Goal: Transaction & Acquisition: Purchase product/service

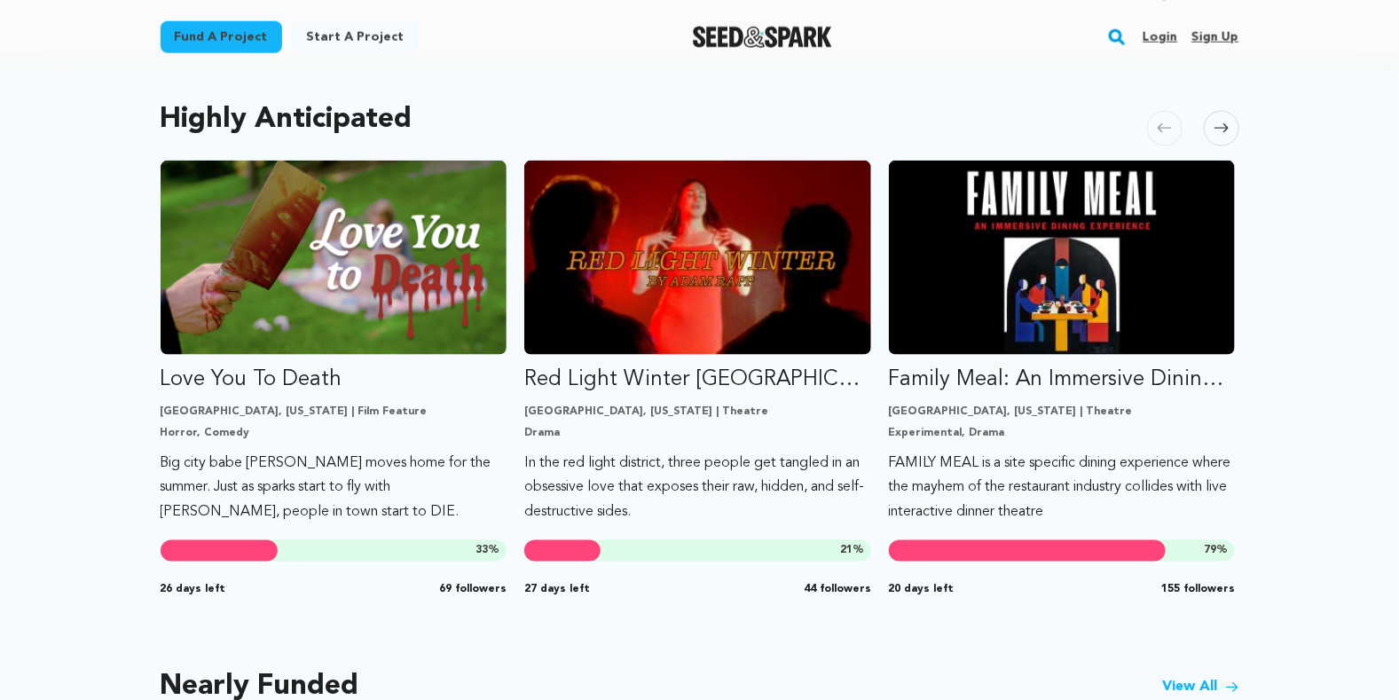
scroll to position [861, 0]
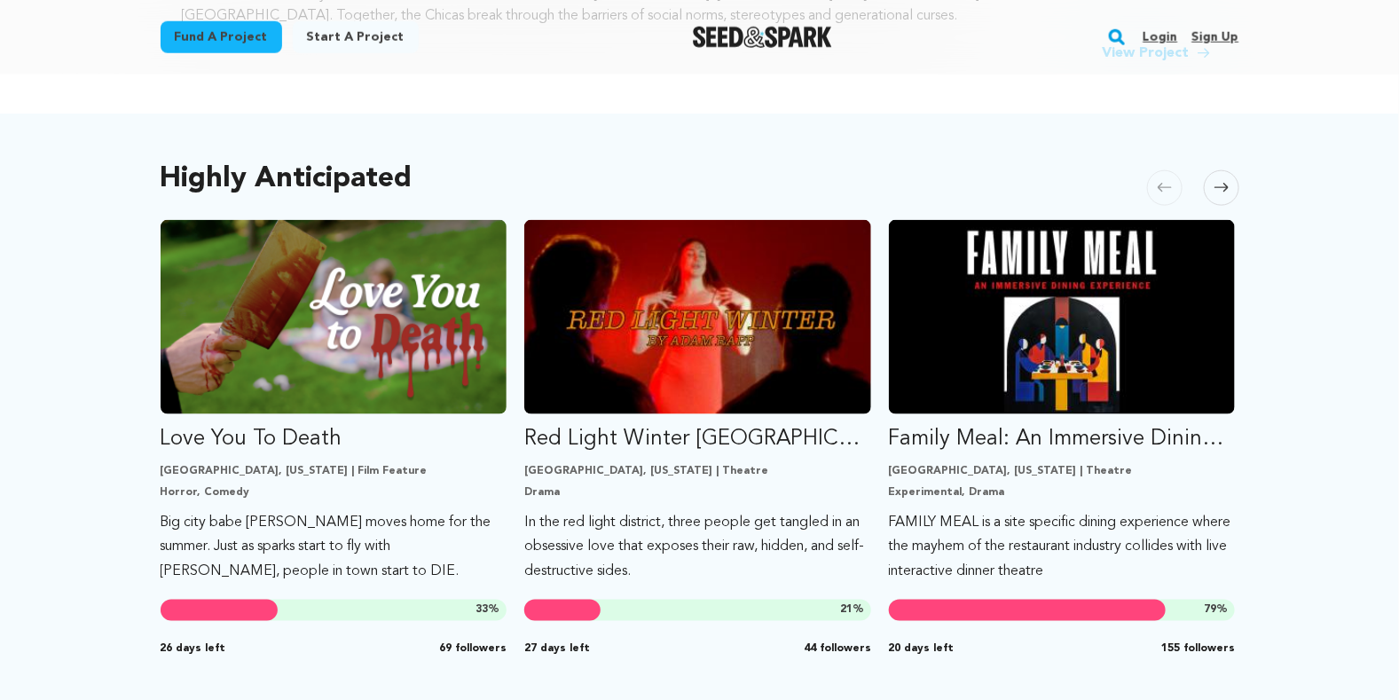
click at [1224, 177] on span at bounding box center [1221, 187] width 35 height 35
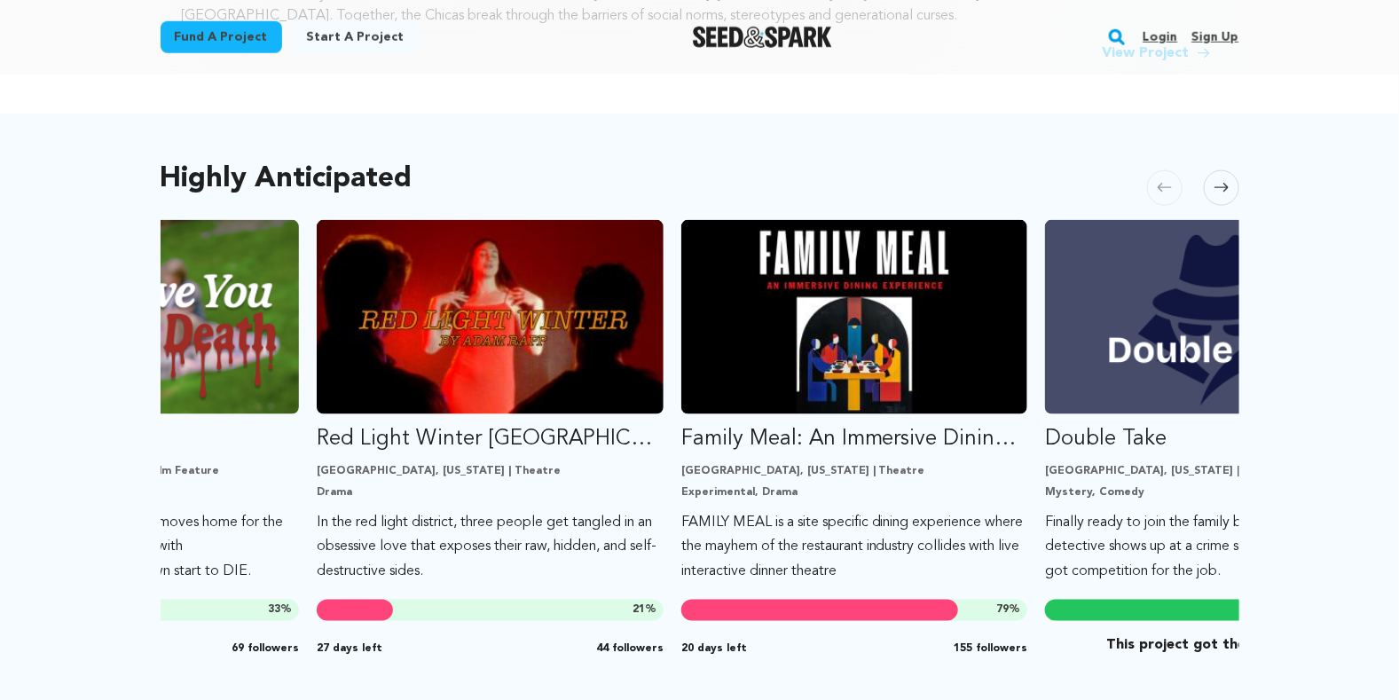
scroll to position [0, 364]
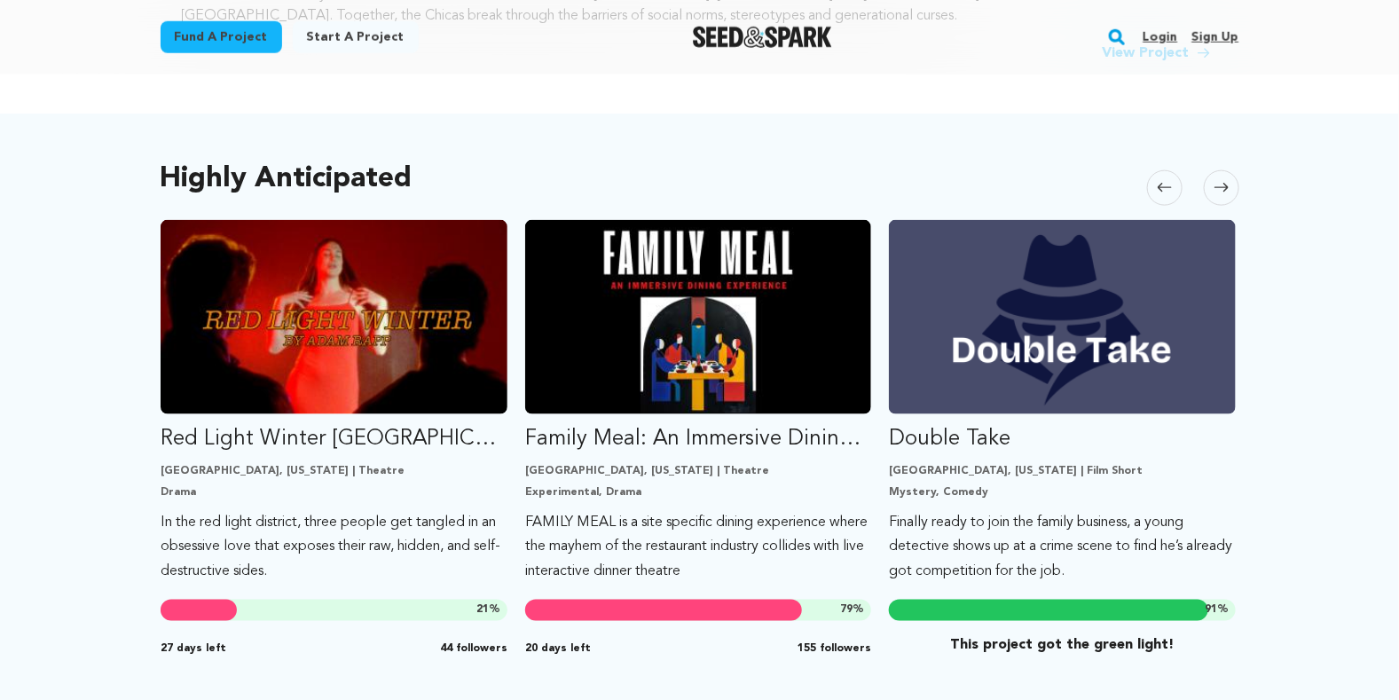
click at [1225, 185] on icon at bounding box center [1222, 187] width 14 height 13
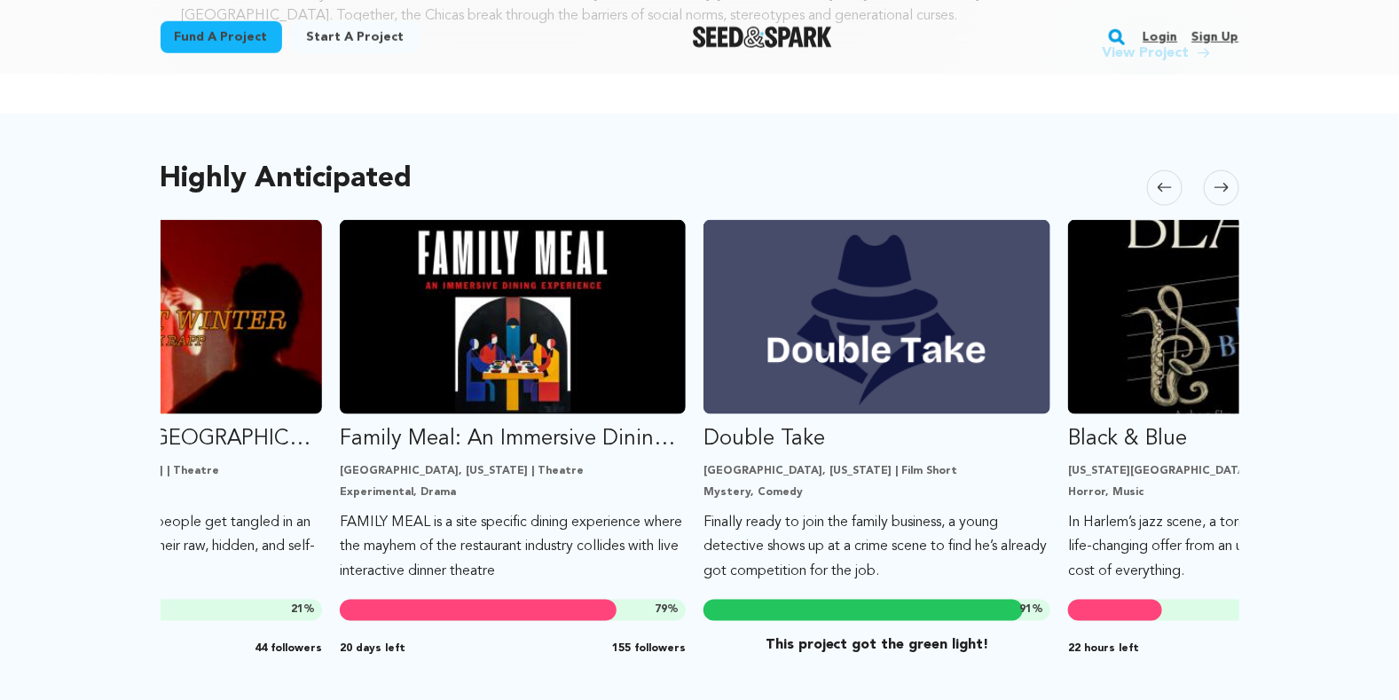
scroll to position [0, 728]
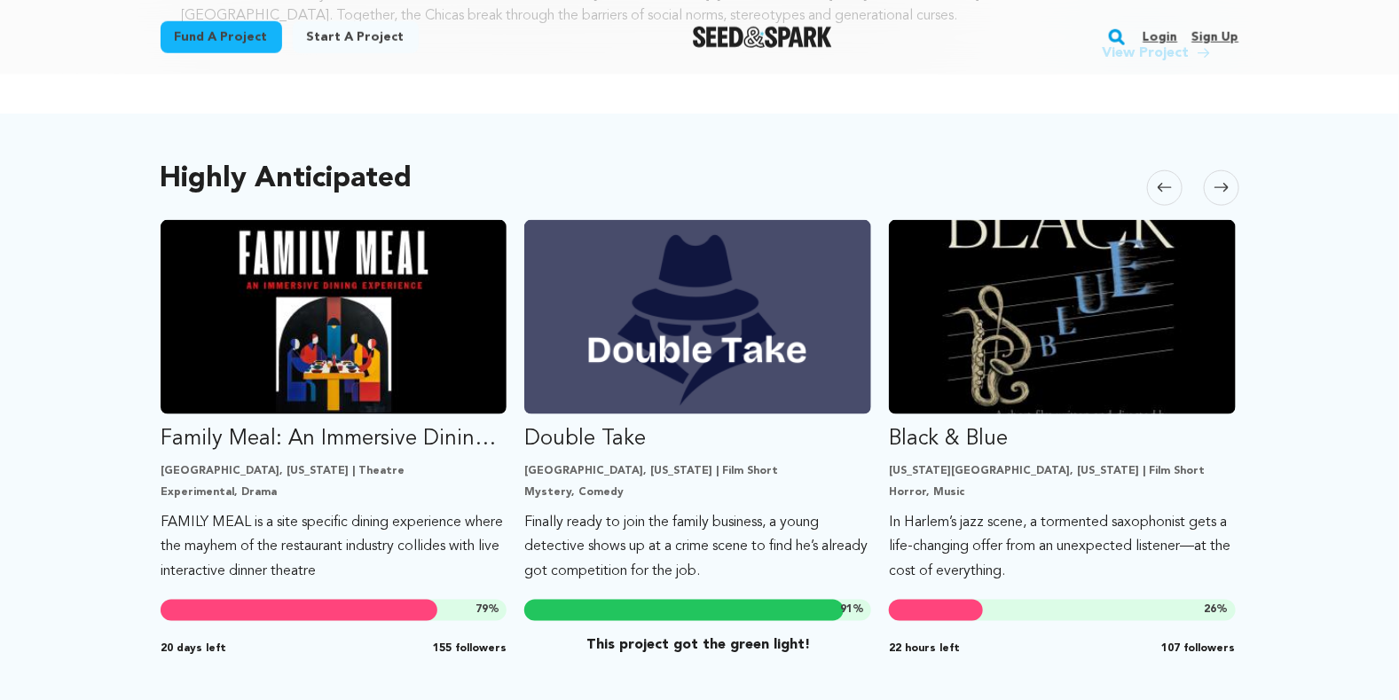
click at [1225, 185] on icon at bounding box center [1222, 187] width 14 height 13
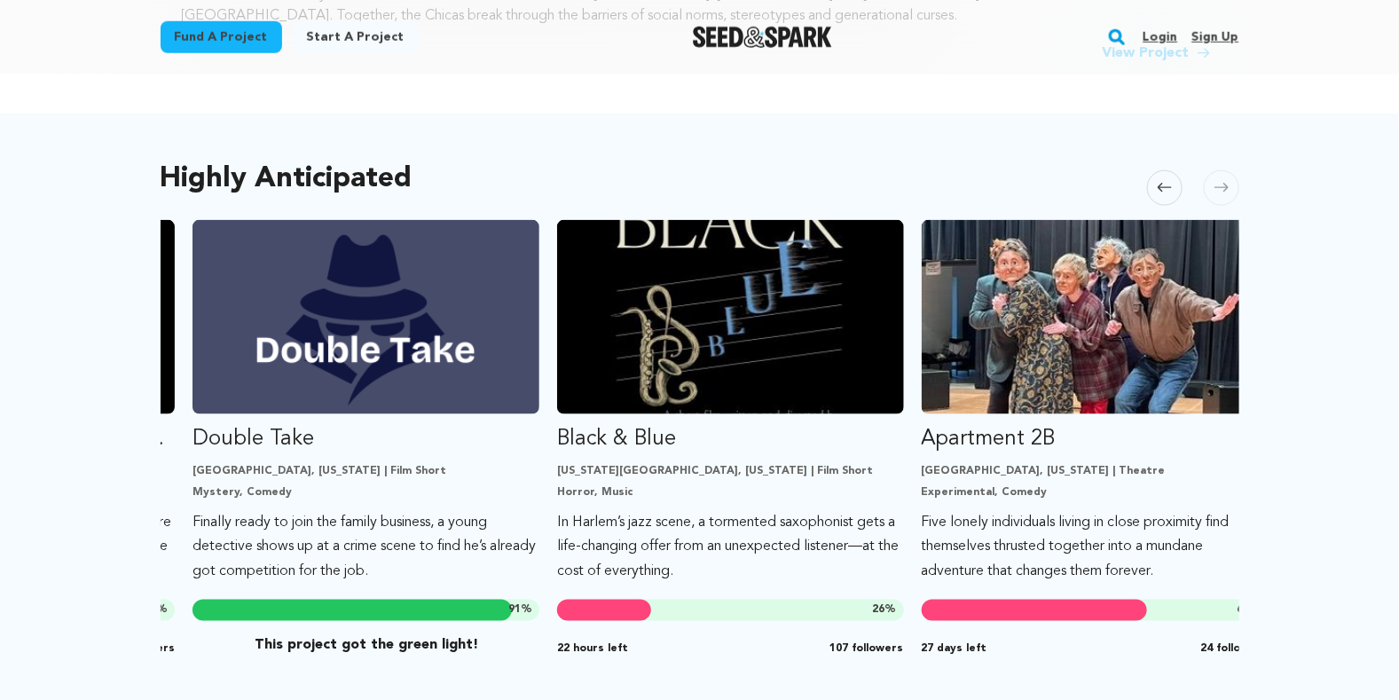
scroll to position [0, 1092]
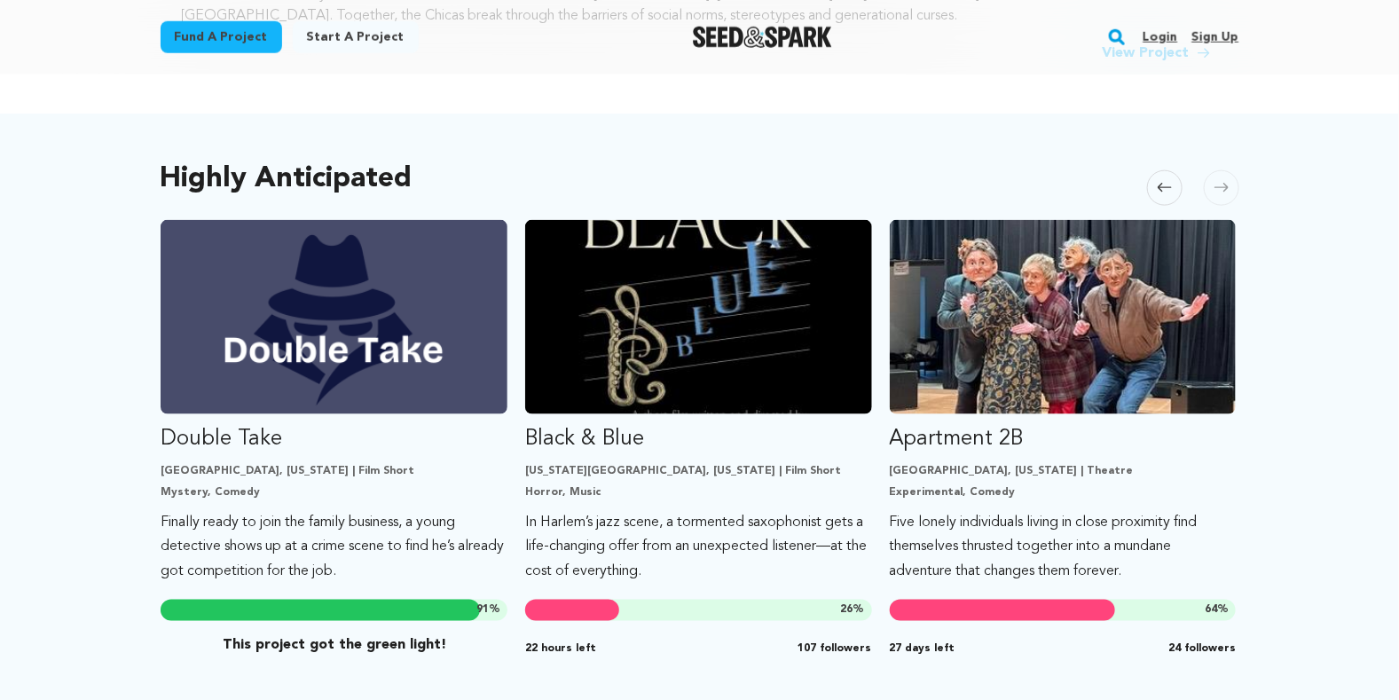
click at [1225, 185] on icon at bounding box center [1222, 187] width 14 height 13
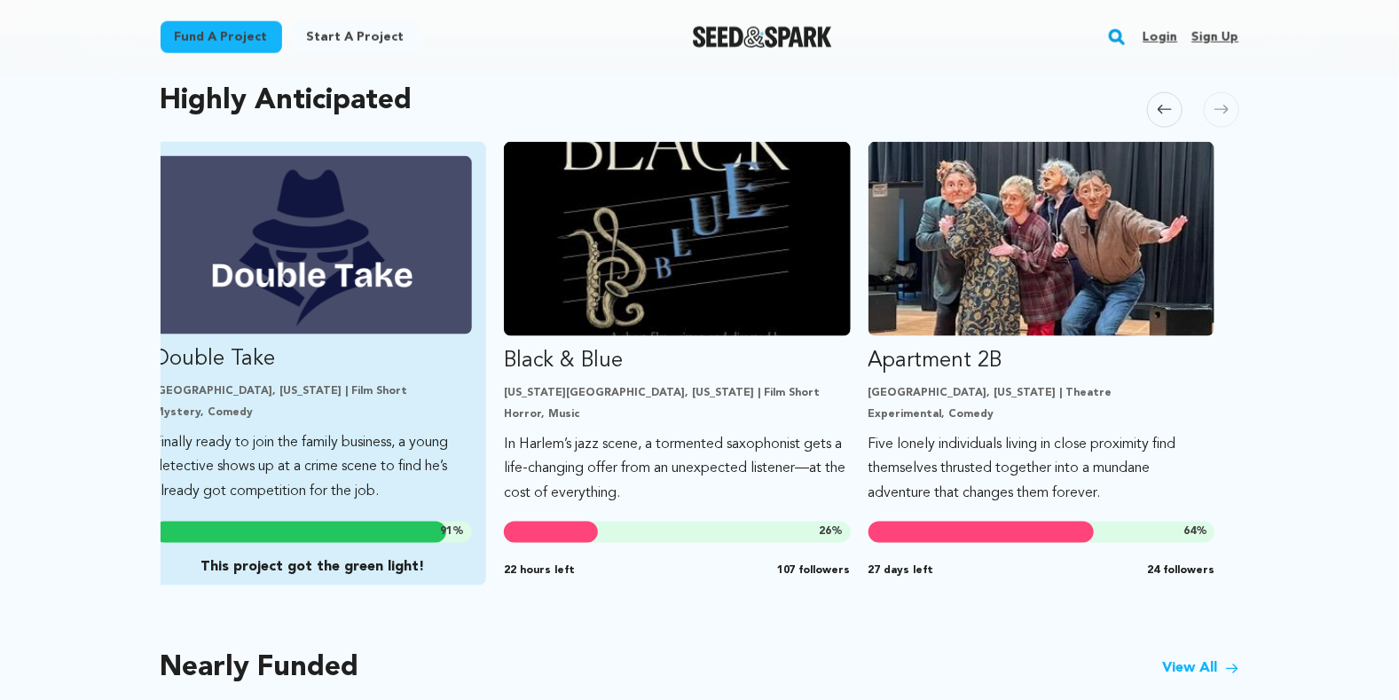
scroll to position [861, 0]
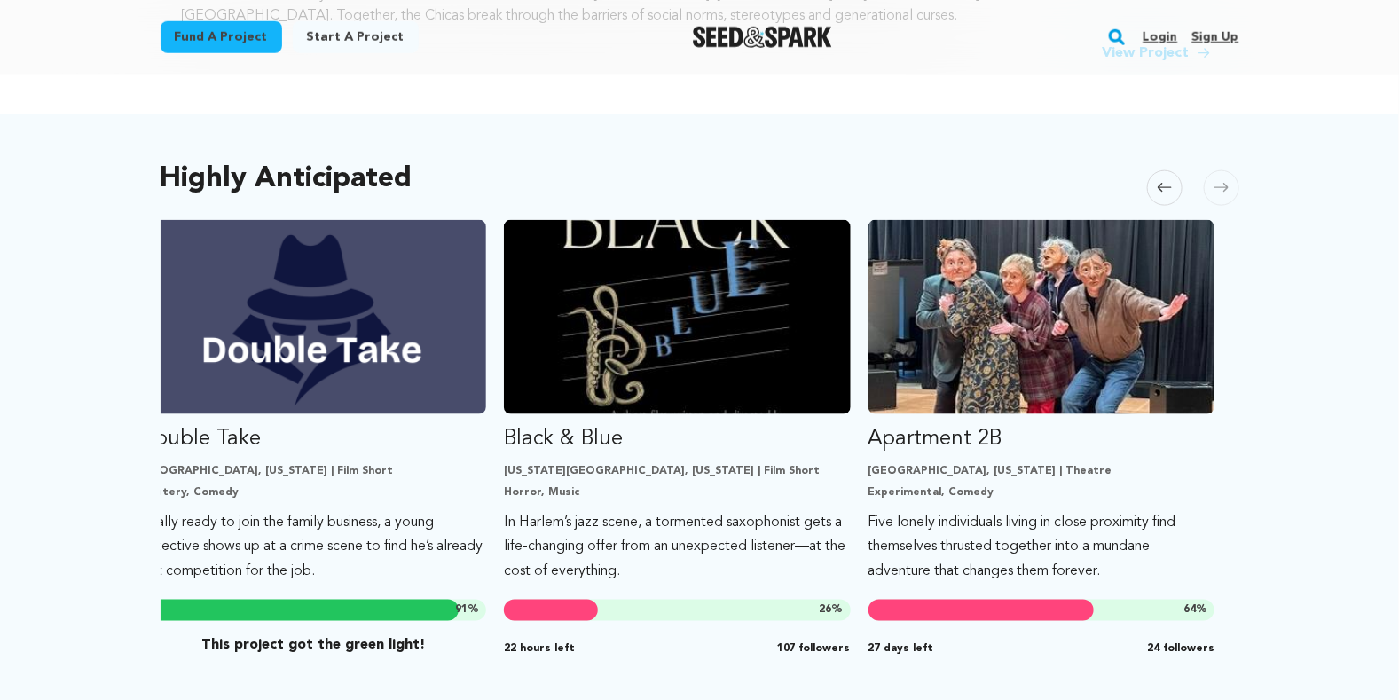
click at [1159, 188] on icon at bounding box center [1165, 187] width 14 height 13
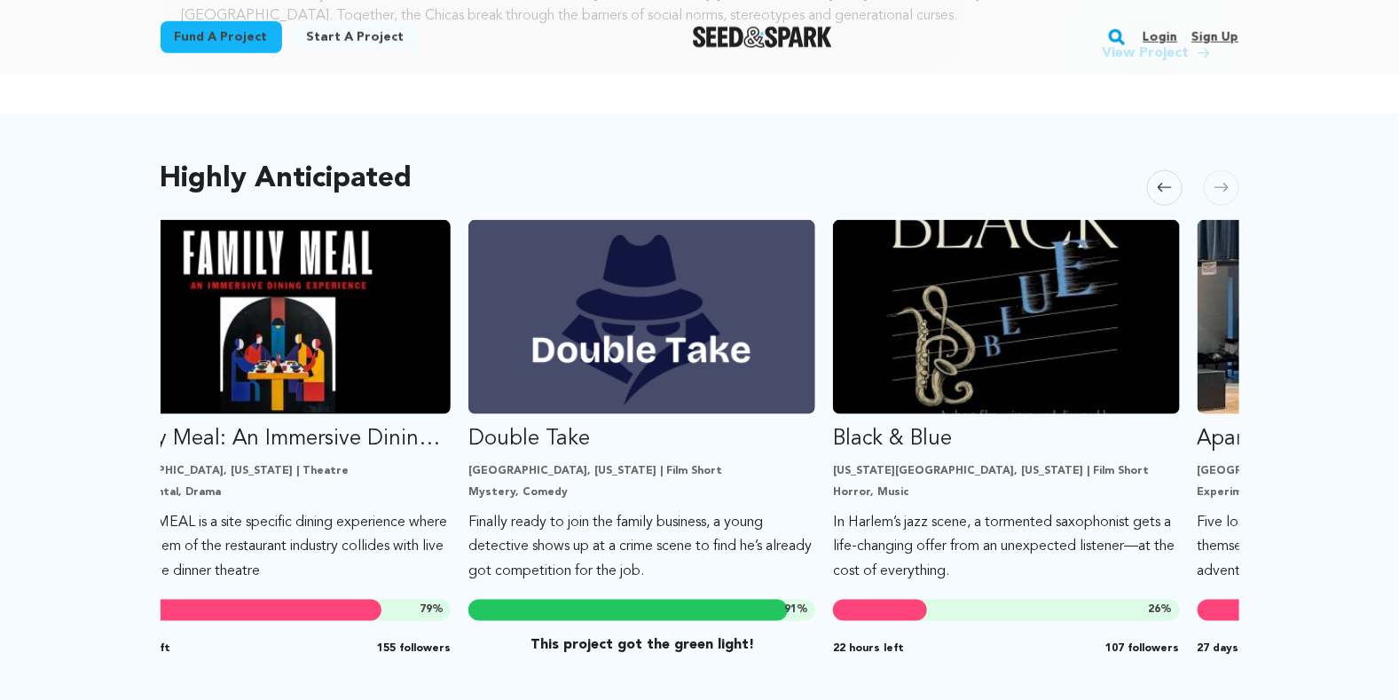
scroll to position [0, 728]
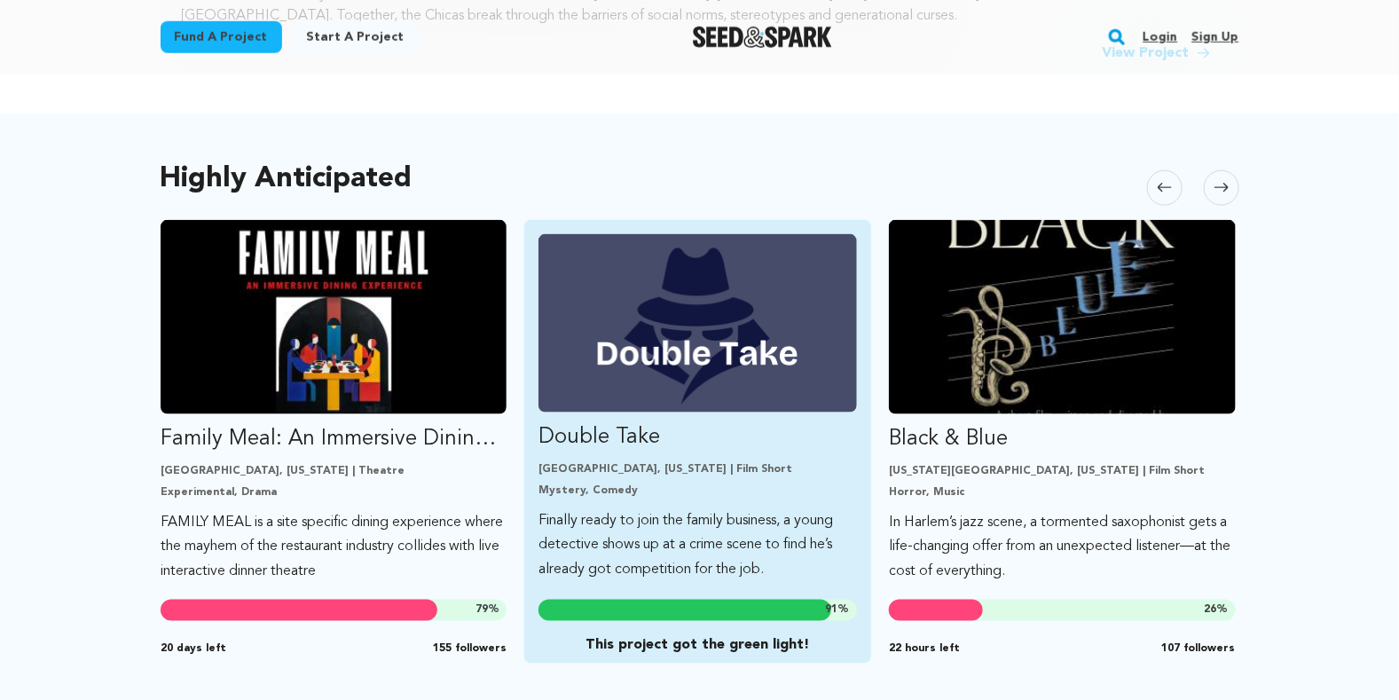
click at [615, 441] on p "Double Take" at bounding box center [698, 437] width 319 height 28
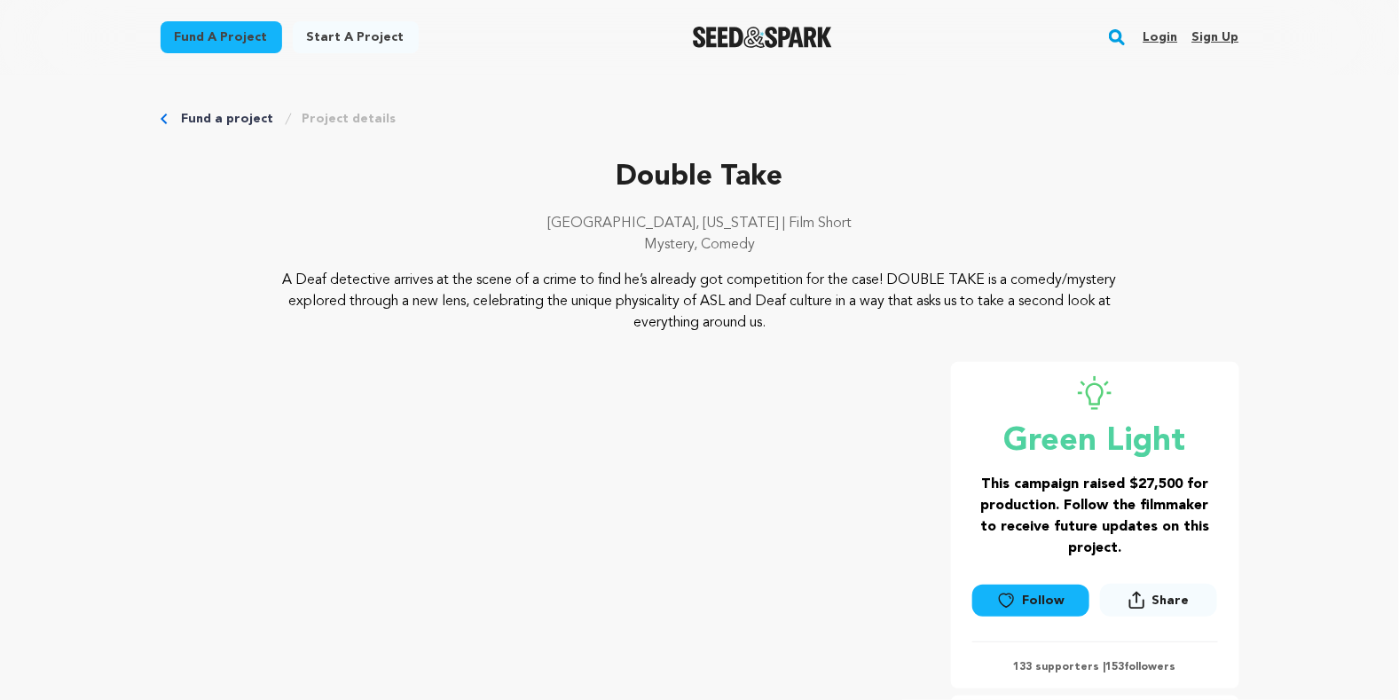
click at [247, 38] on link "Fund a project" at bounding box center [222, 37] width 122 height 32
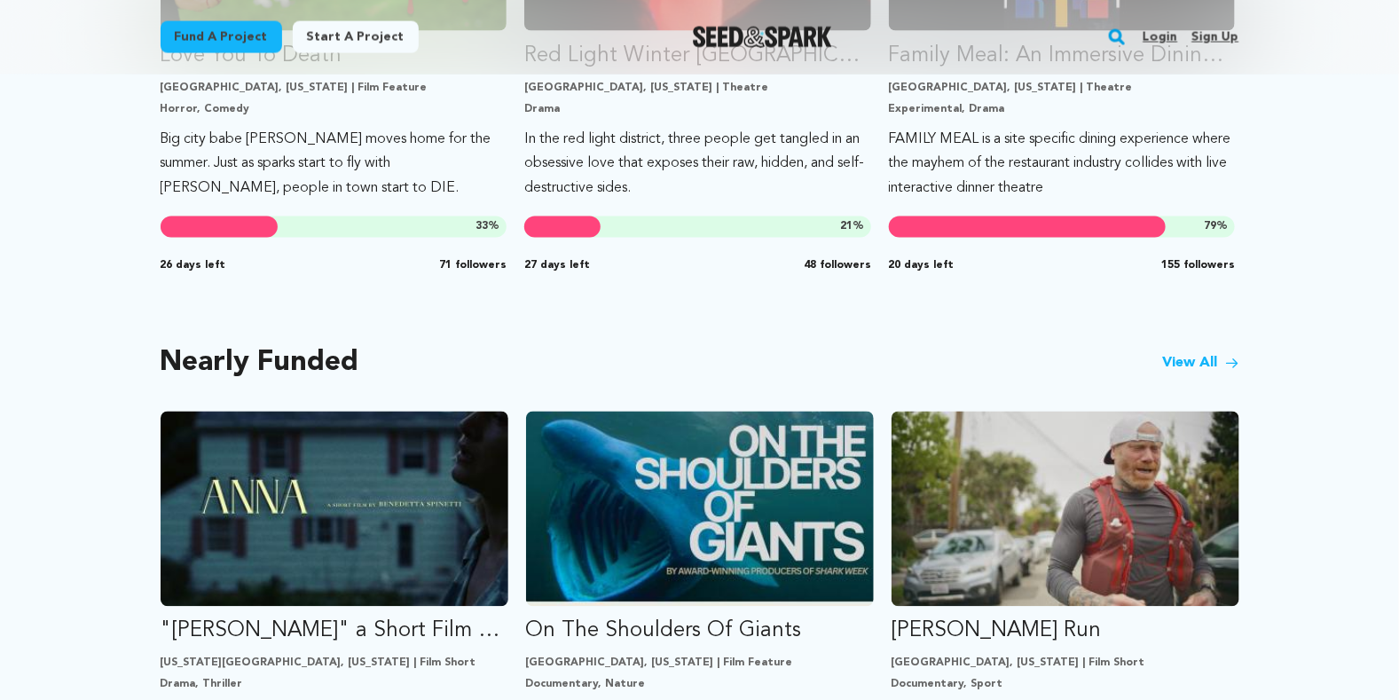
scroll to position [1419, 0]
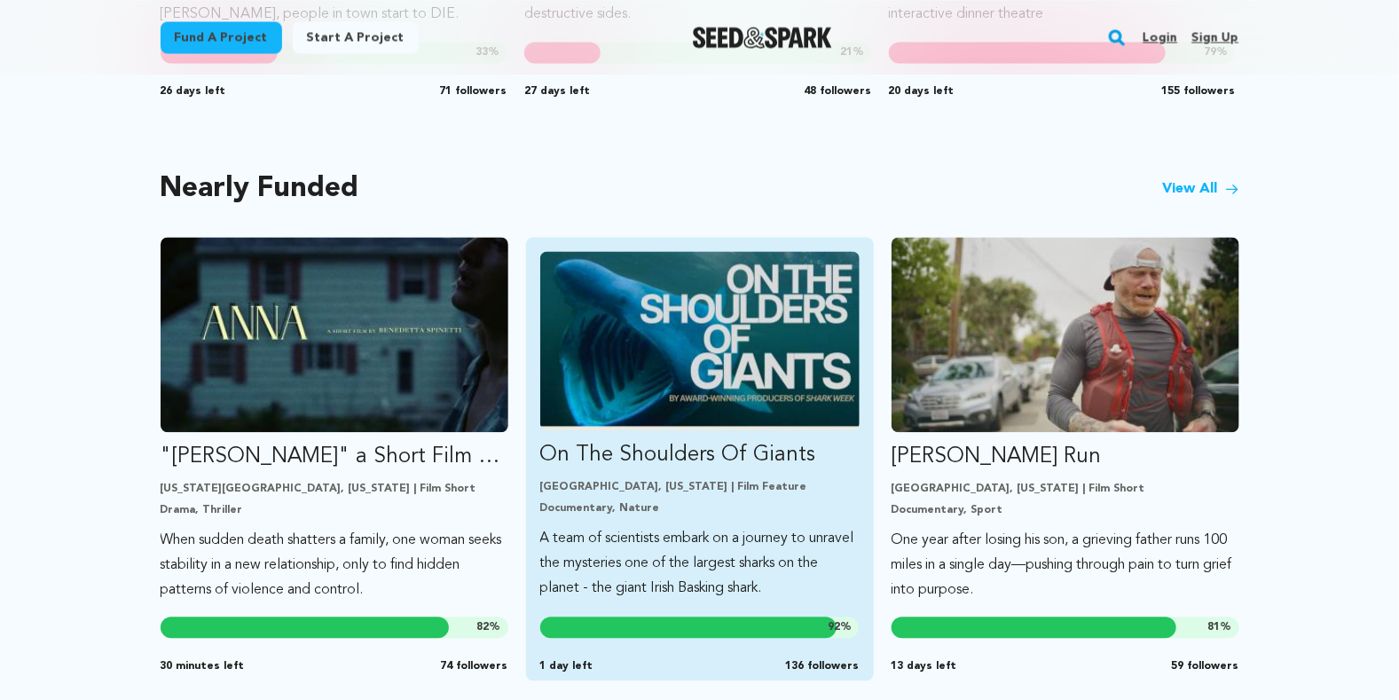
click at [803, 352] on img "Fund On The Shoulders Of Giants" at bounding box center [699, 340] width 319 height 179
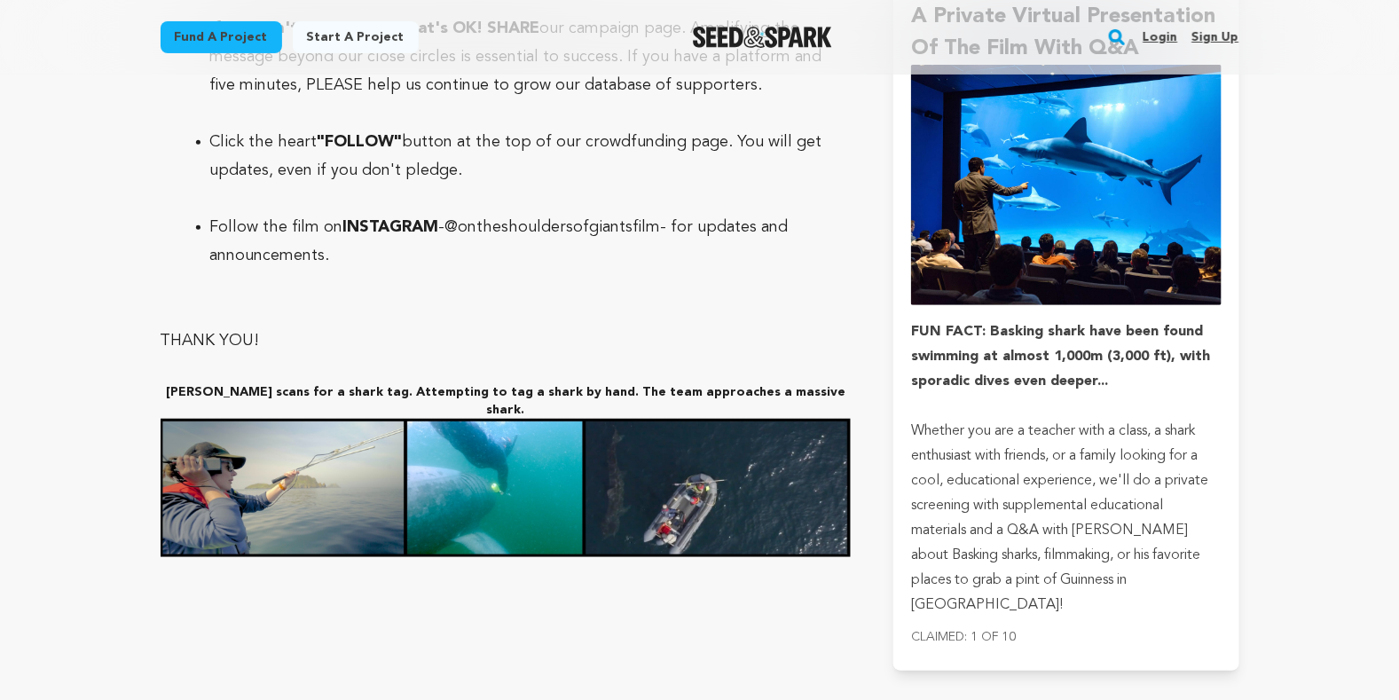
scroll to position [5796, 0]
